Goal: Task Accomplishment & Management: Manage account settings

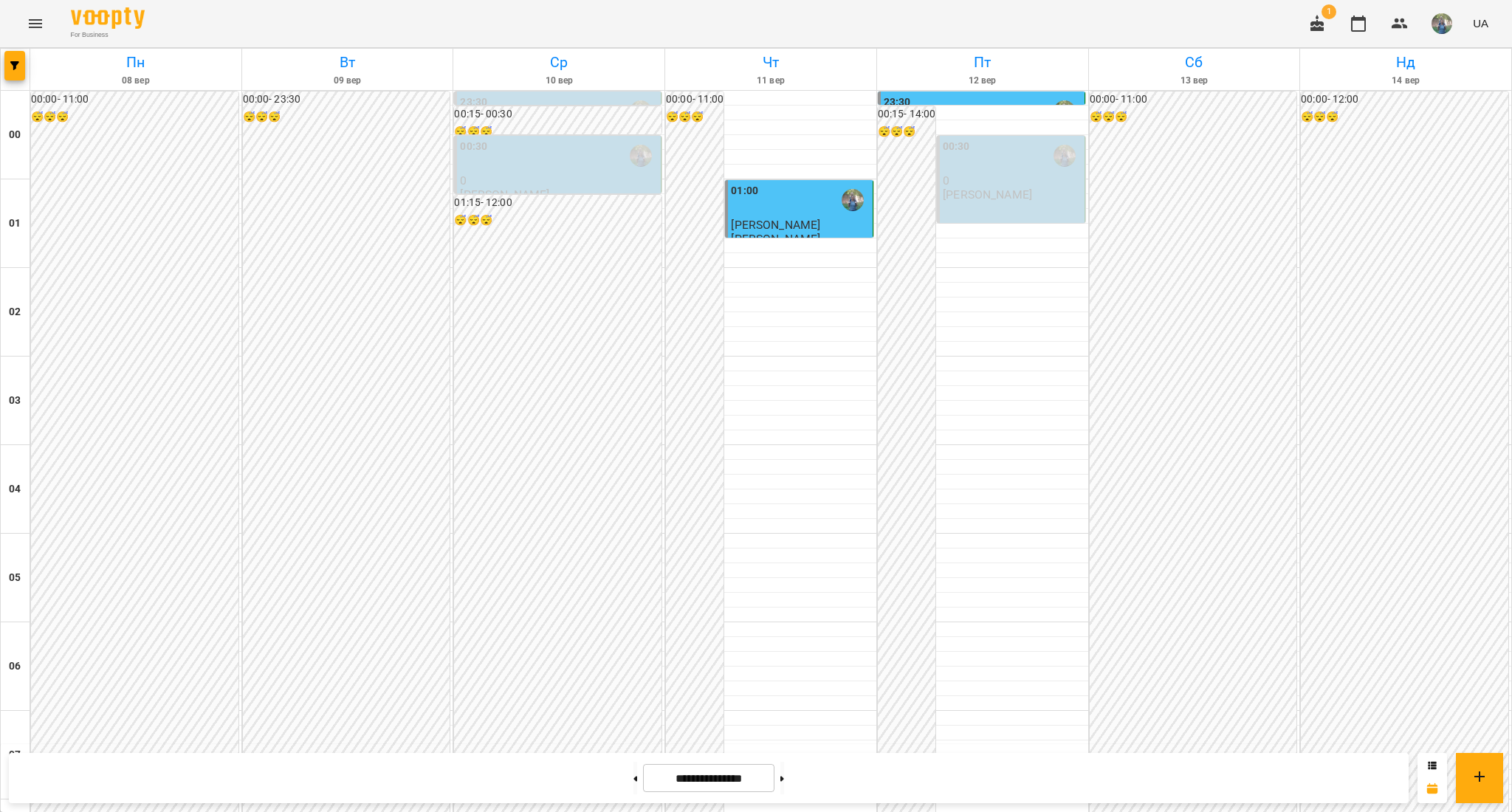
scroll to position [1176, 0]
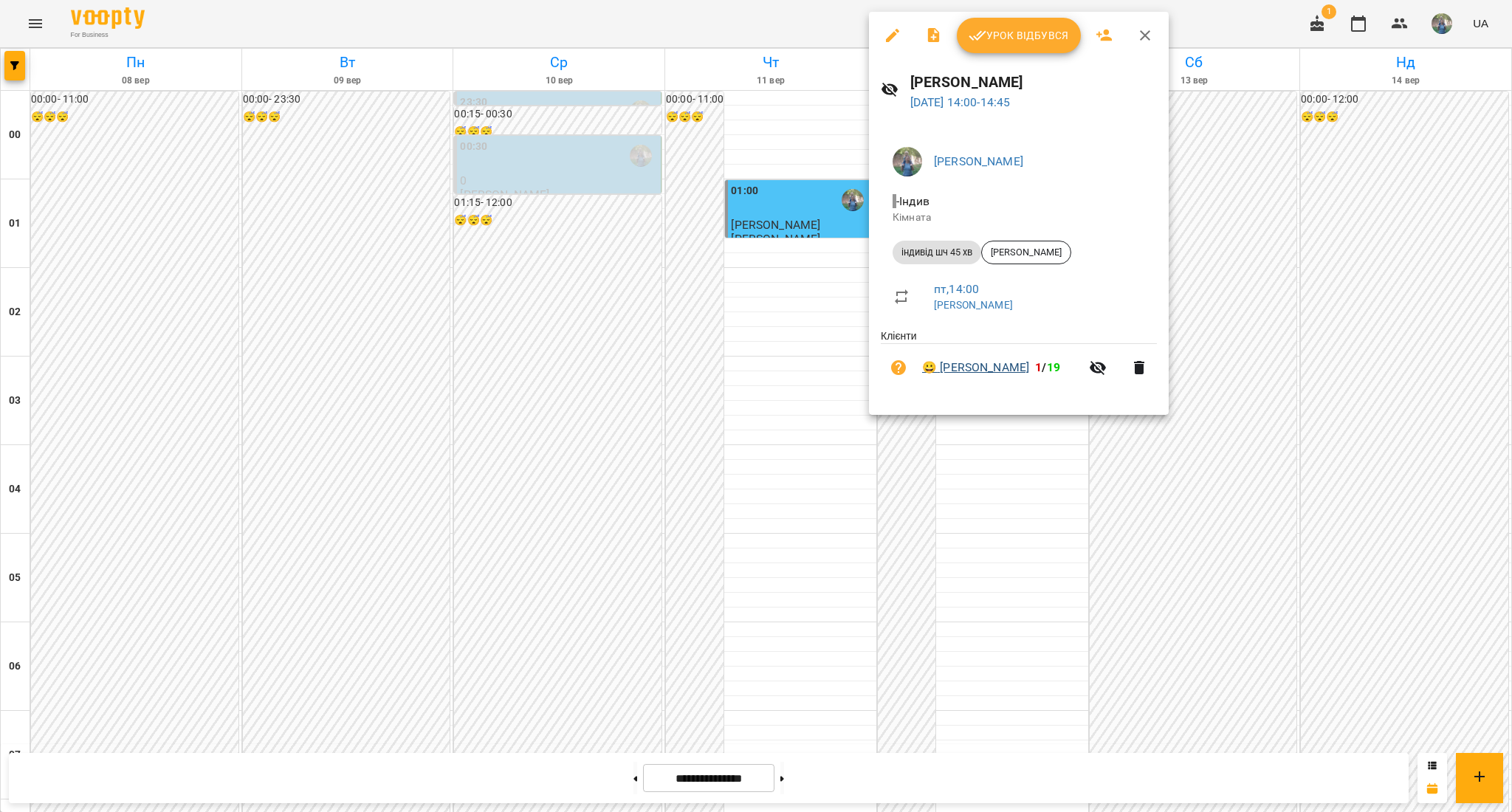
drag, startPoint x: 941, startPoint y: 350, endPoint x: 1057, endPoint y: 370, distance: 117.7
click at [1057, 370] on li "😀 [PERSON_NAME] 1 / 19" at bounding box center [1019, 368] width 276 height 47
copy link "[PERSON_NAME]"
click at [984, 368] on link "😀 [PERSON_NAME]" at bounding box center [975, 368] width 107 height 18
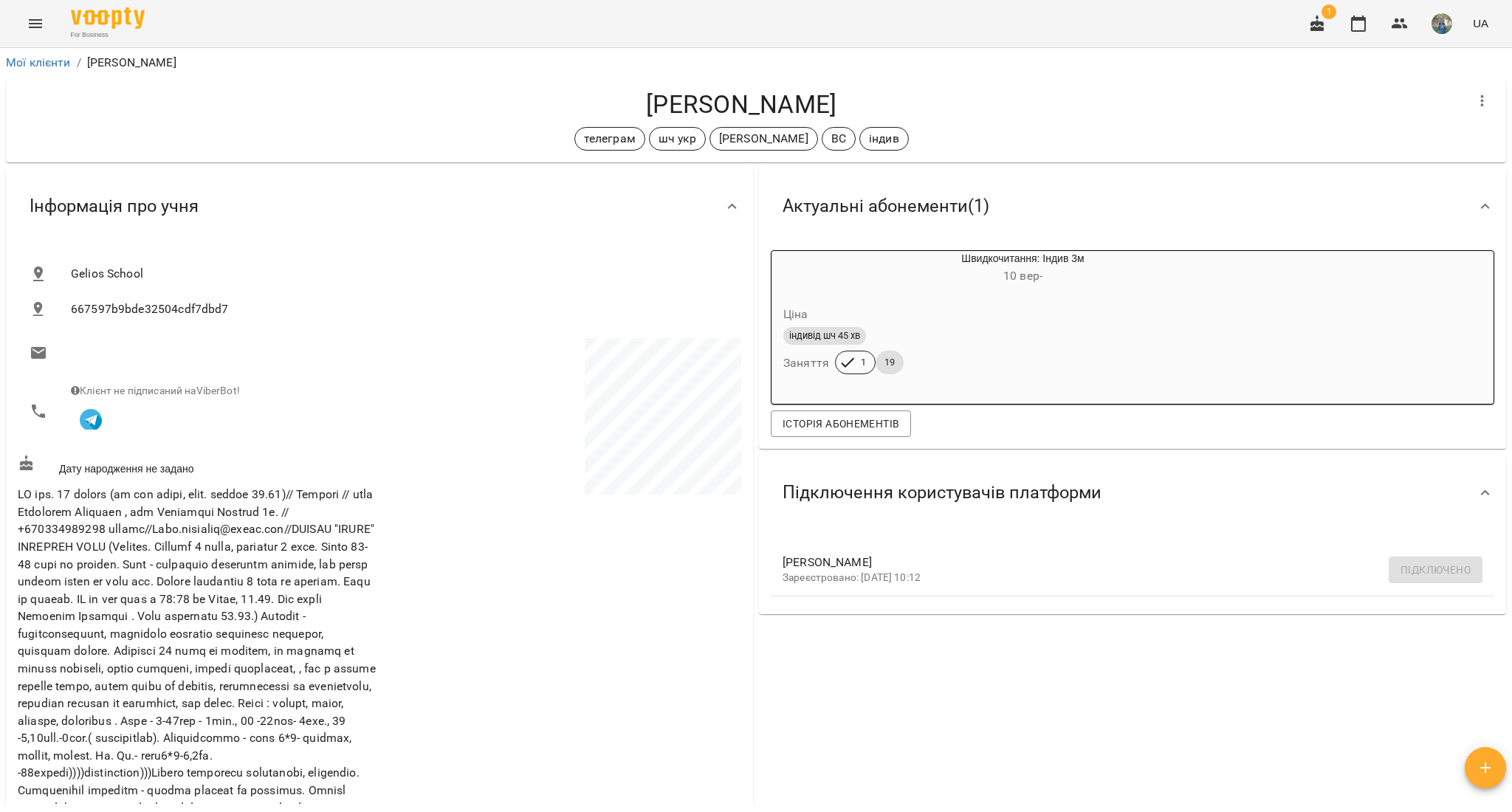
click at [42, 24] on icon "Menu" at bounding box center [35, 23] width 13 height 9
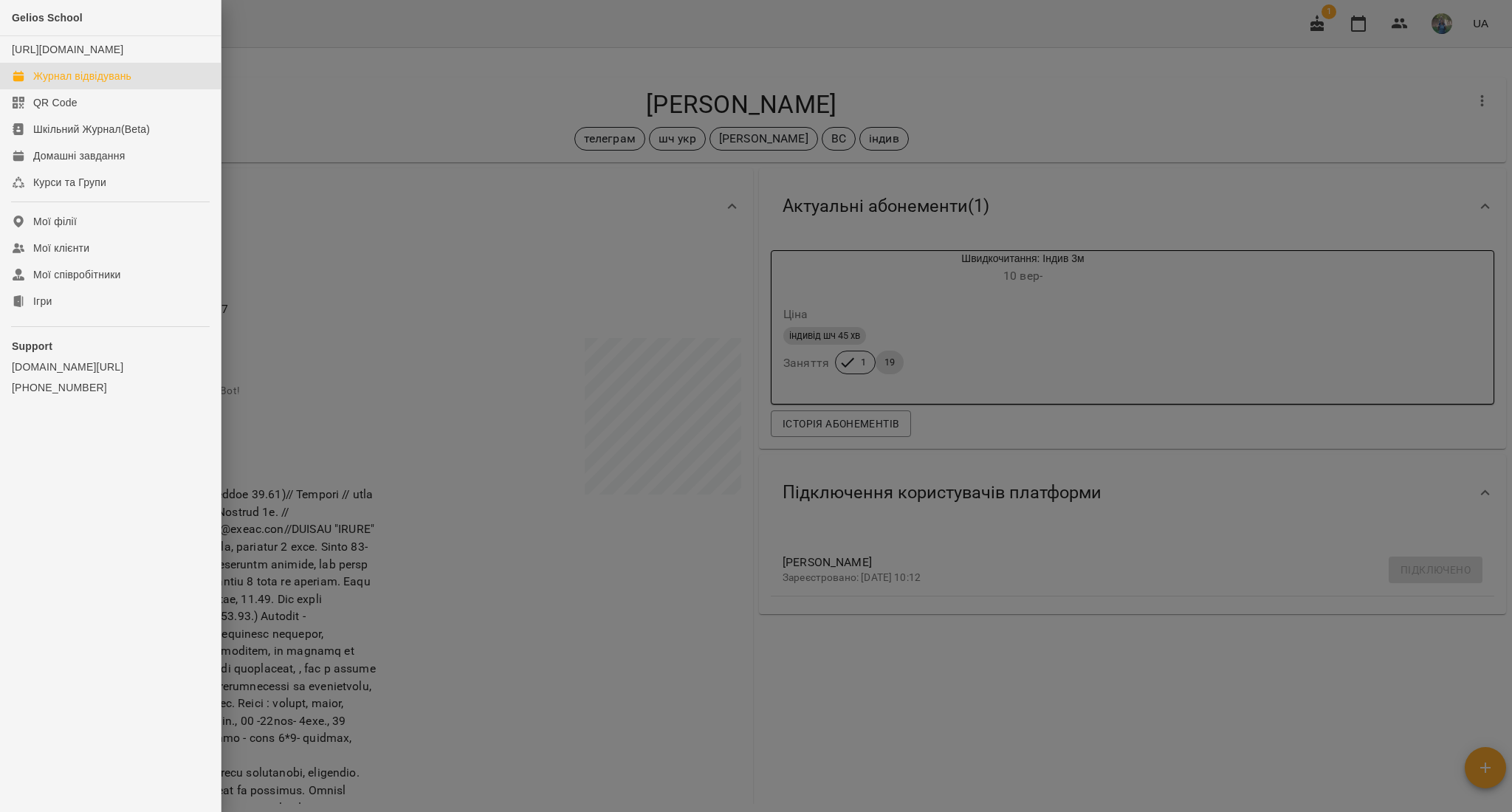
click at [49, 83] on link "Журнал відвідувань" at bounding box center [111, 76] width 221 height 26
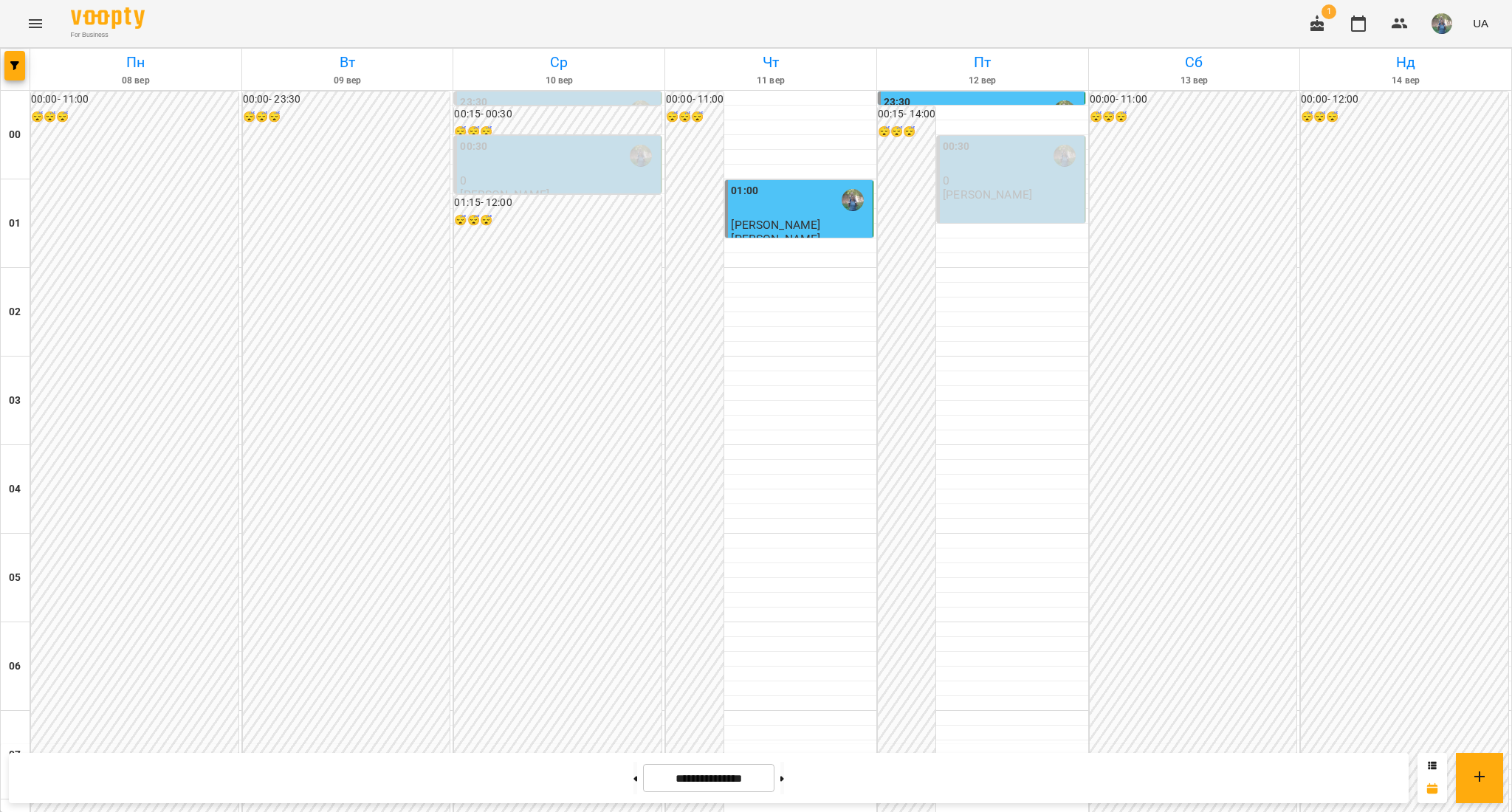
scroll to position [1296, 0]
